Goal: Navigation & Orientation: Find specific page/section

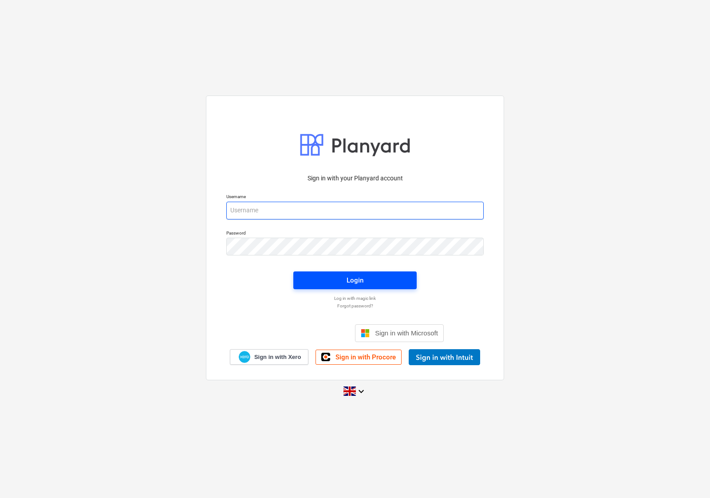
type input "[EMAIL_ADDRESS][DOMAIN_NAME]"
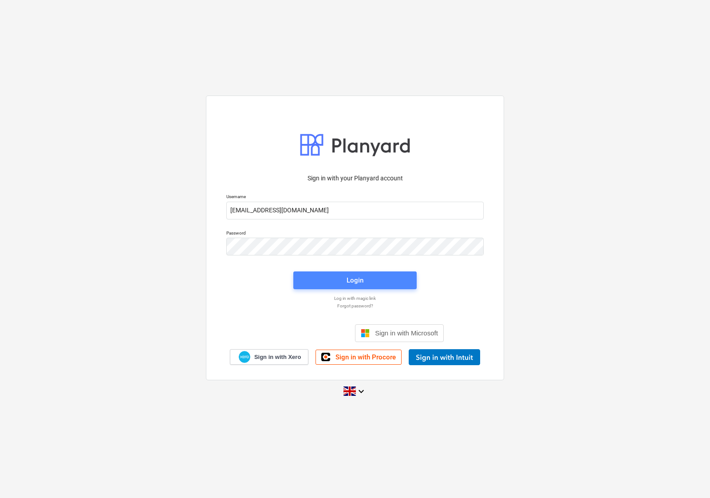
click at [328, 277] on span "Login" at bounding box center [355, 280] width 102 height 12
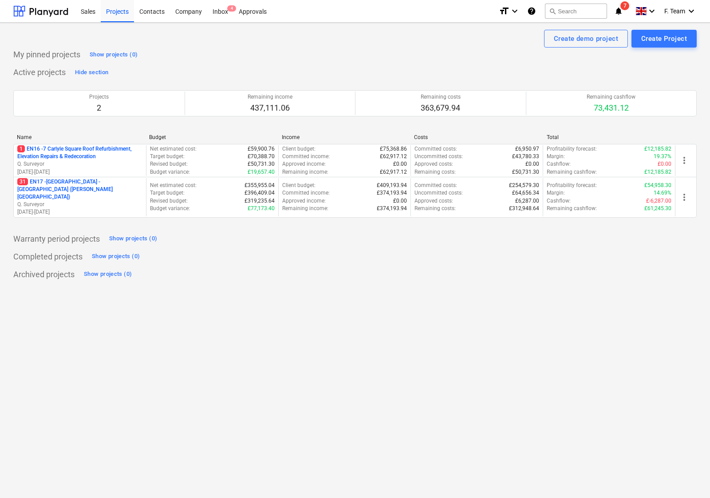
click at [98, 201] on p "Q. Surveyor" at bounding box center [79, 205] width 125 height 8
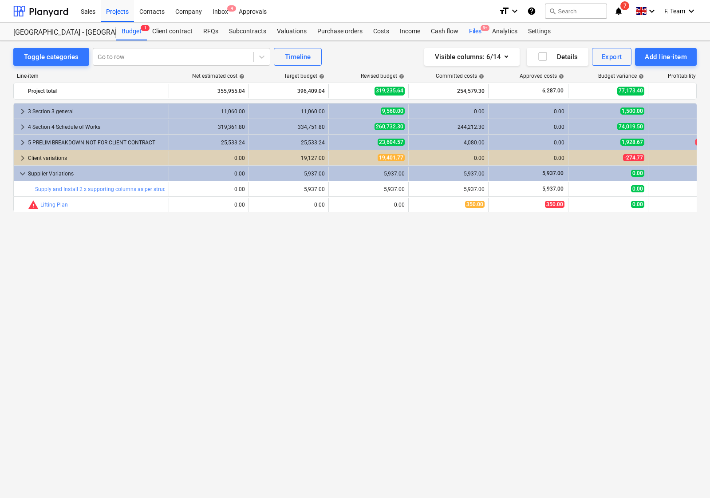
click at [471, 30] on div "Files 9+" at bounding box center [475, 32] width 23 height 18
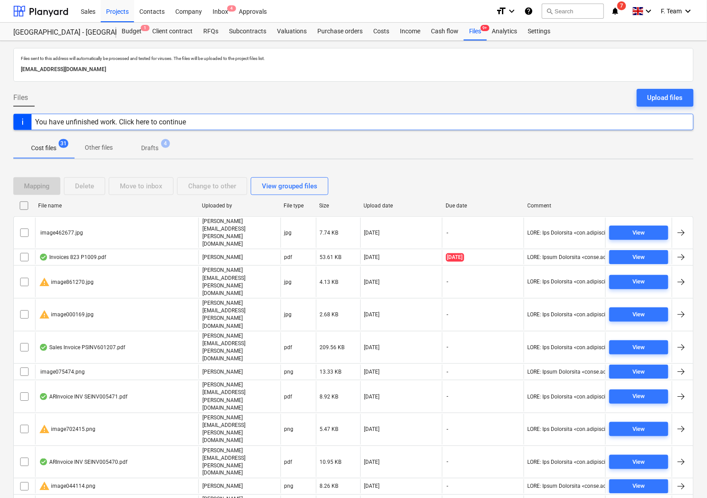
scroll to position [263, 0]
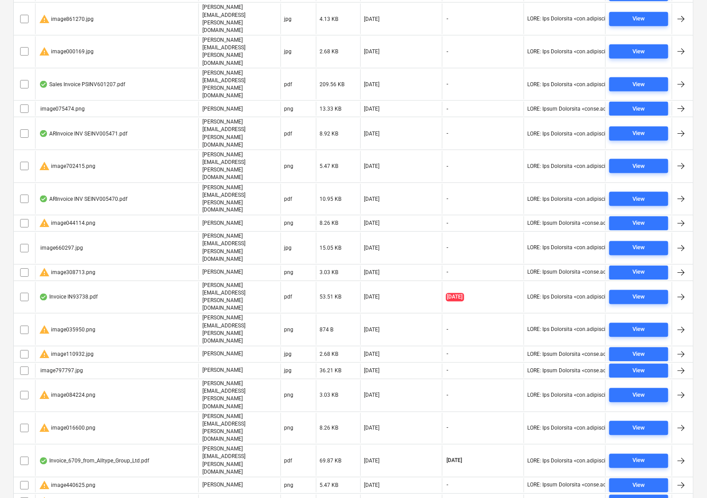
click at [440, 478] on div "Files sent to this address will automatically be processed and tested for virus…" at bounding box center [353, 250] width 707 height 945
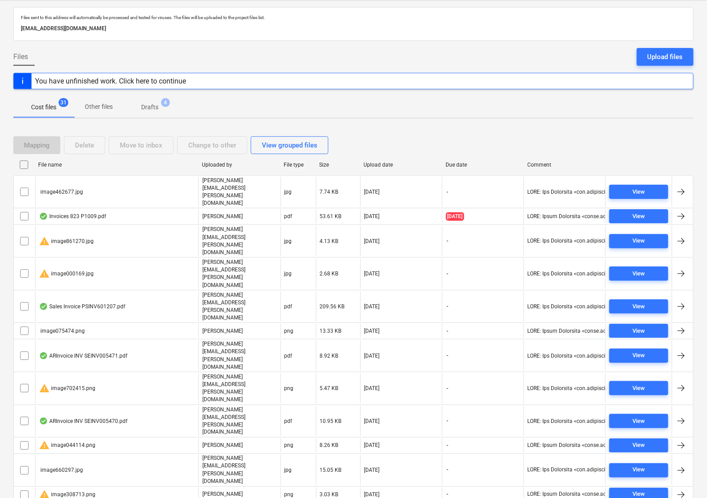
scroll to position [0, 0]
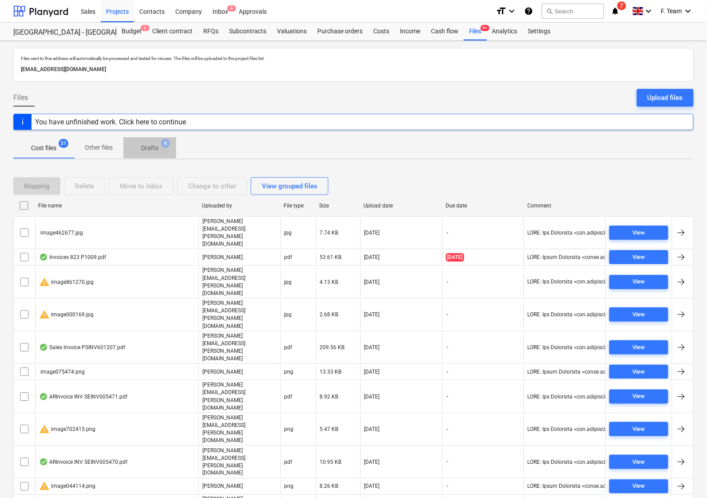
click at [144, 145] on p "Drafts" at bounding box center [149, 147] width 17 height 9
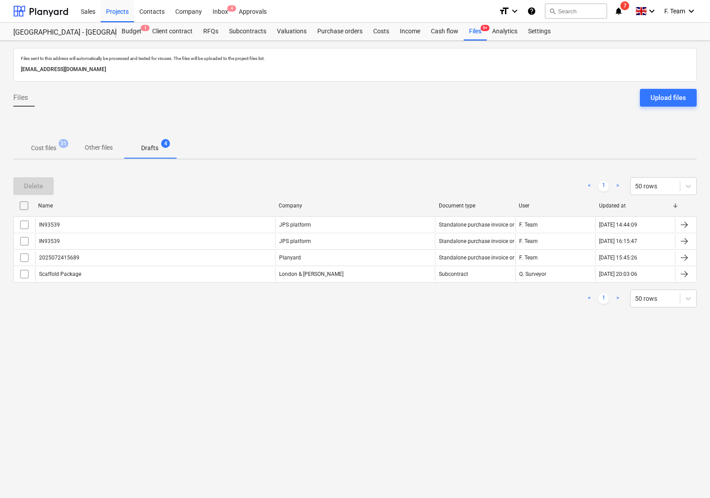
click at [43, 143] on span "Cost files 31" at bounding box center [43, 148] width 61 height 16
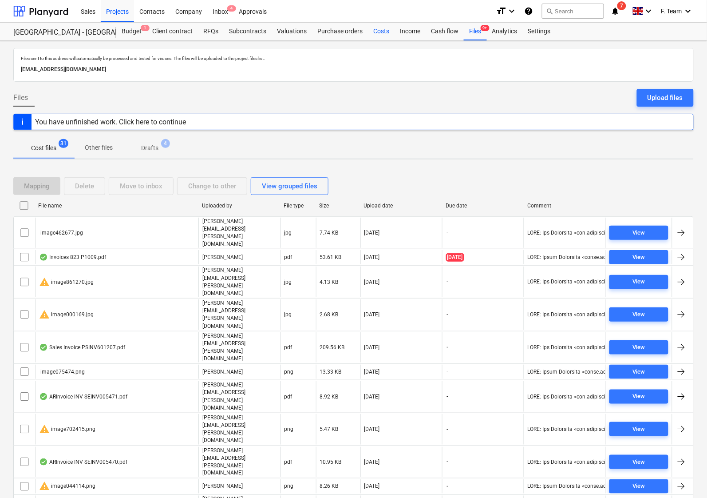
click at [379, 32] on div "Costs" at bounding box center [381, 32] width 27 height 18
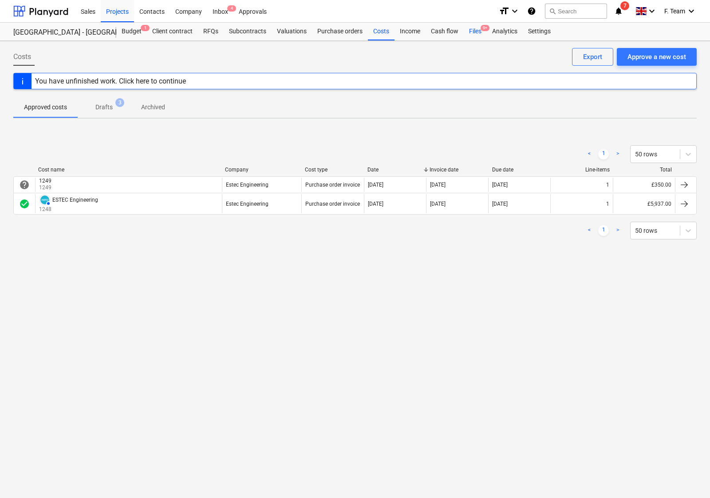
click at [470, 30] on div "Files 9+" at bounding box center [475, 32] width 23 height 18
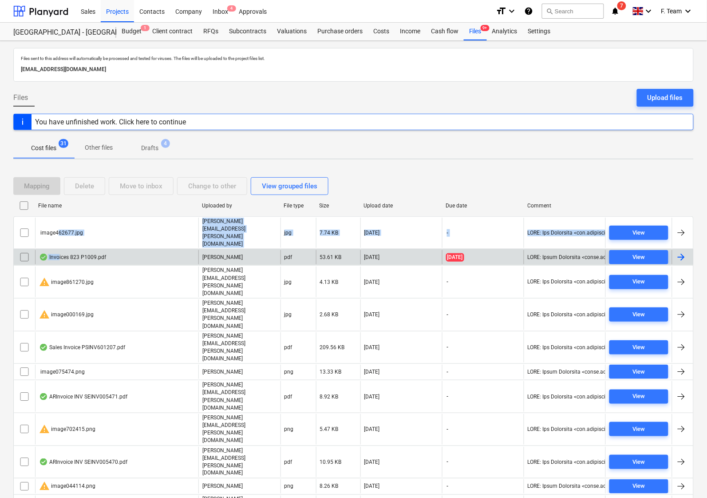
drag, startPoint x: 59, startPoint y: 227, endPoint x: 59, endPoint y: 243, distance: 16.4
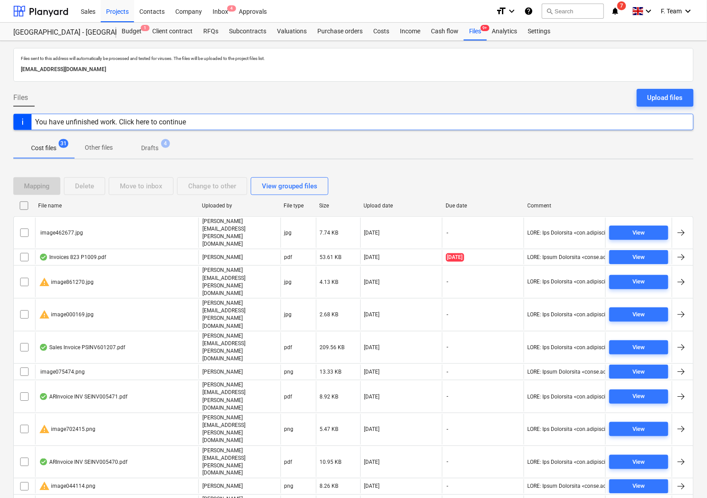
click at [400, 178] on div "Mapping Delete Move to inbox Change to other View grouped files" at bounding box center [353, 186] width 681 height 18
drag, startPoint x: 285, startPoint y: 187, endPoint x: 391, endPoint y: 133, distance: 118.5
click at [391, 133] on div at bounding box center [353, 133] width 681 height 7
click at [87, 8] on div "Sales" at bounding box center [87, 11] width 25 height 23
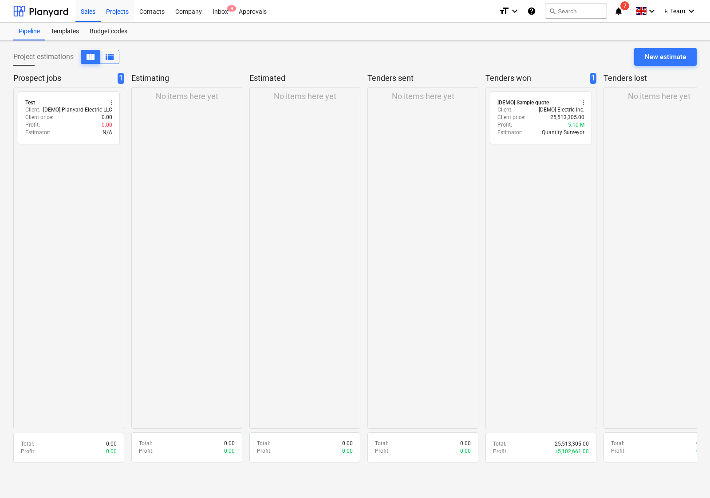
click at [128, 9] on div "Projects" at bounding box center [117, 11] width 33 height 23
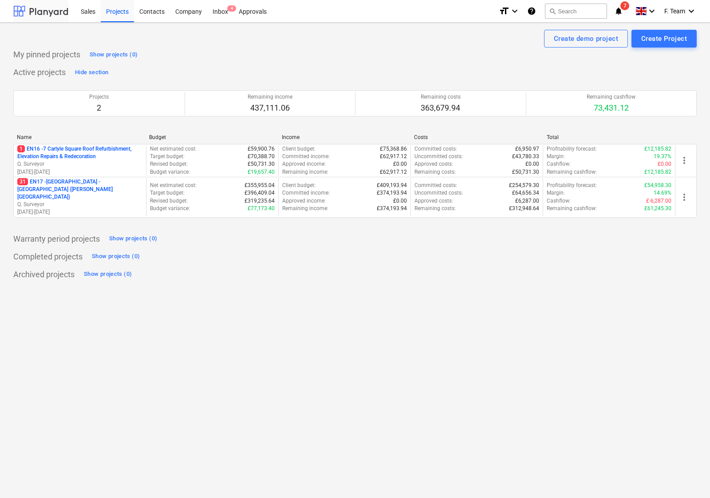
click at [38, 16] on div at bounding box center [40, 11] width 55 height 22
click at [441, 409] on div "Create demo project Create Project My pinned projects Show projects (0) Active …" at bounding box center [355, 260] width 710 height 475
click at [41, 13] on div at bounding box center [40, 11] width 55 height 22
